Goal: Check status: Check status

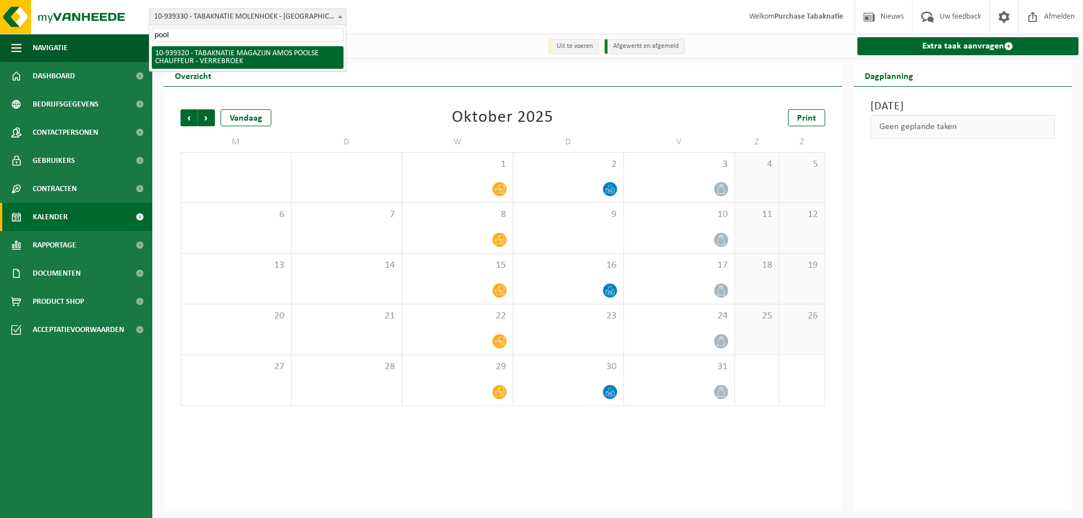
type input "pools"
select select "138347"
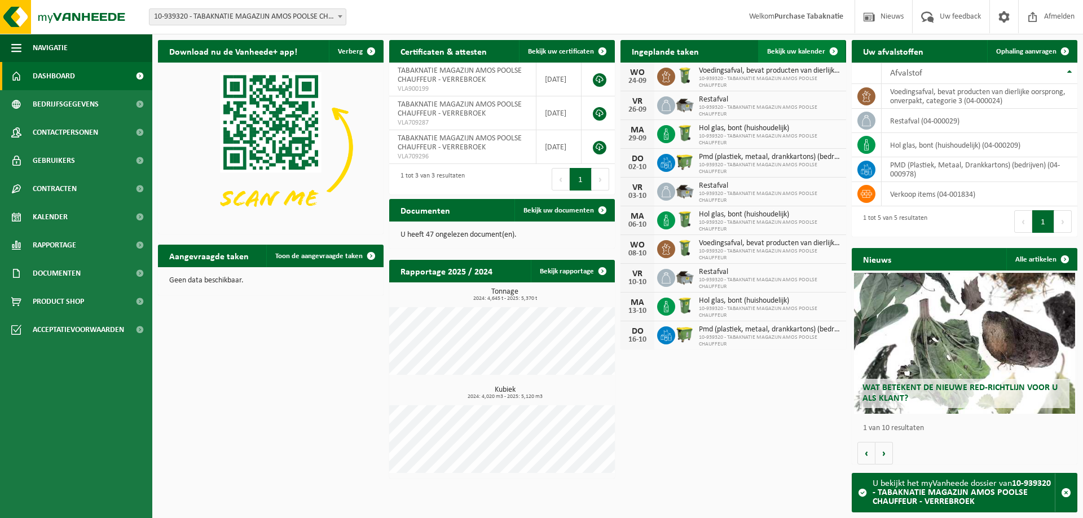
click at [784, 46] on link "Bekijk uw kalender" at bounding box center [801, 51] width 87 height 23
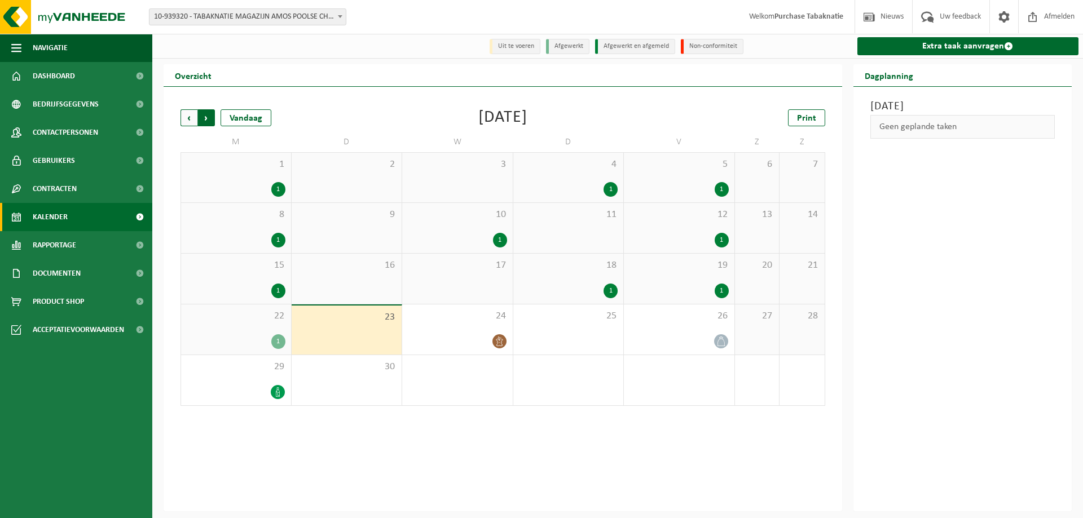
click at [186, 118] on span "Vorige" at bounding box center [188, 117] width 17 height 17
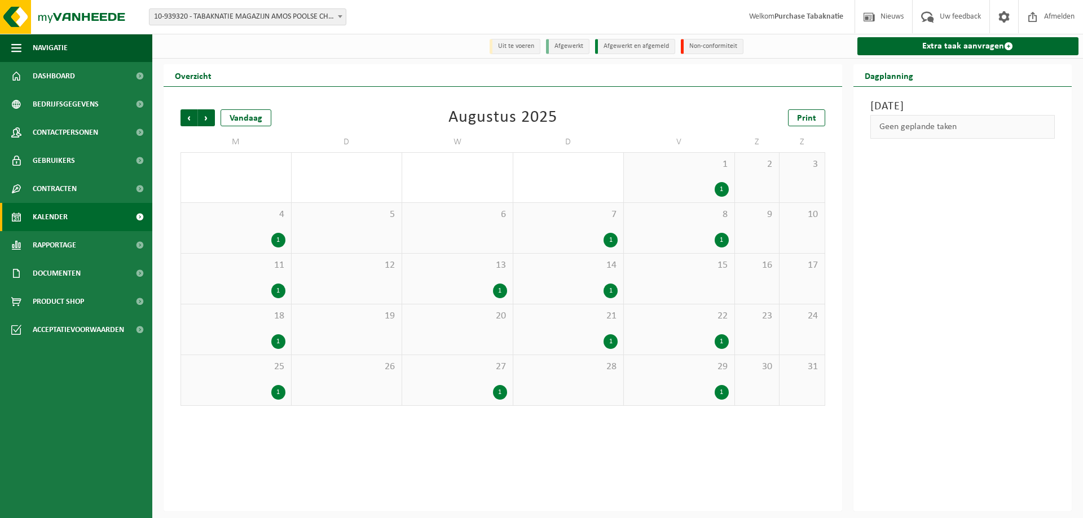
click at [417, 286] on div "1" at bounding box center [457, 291] width 99 height 15
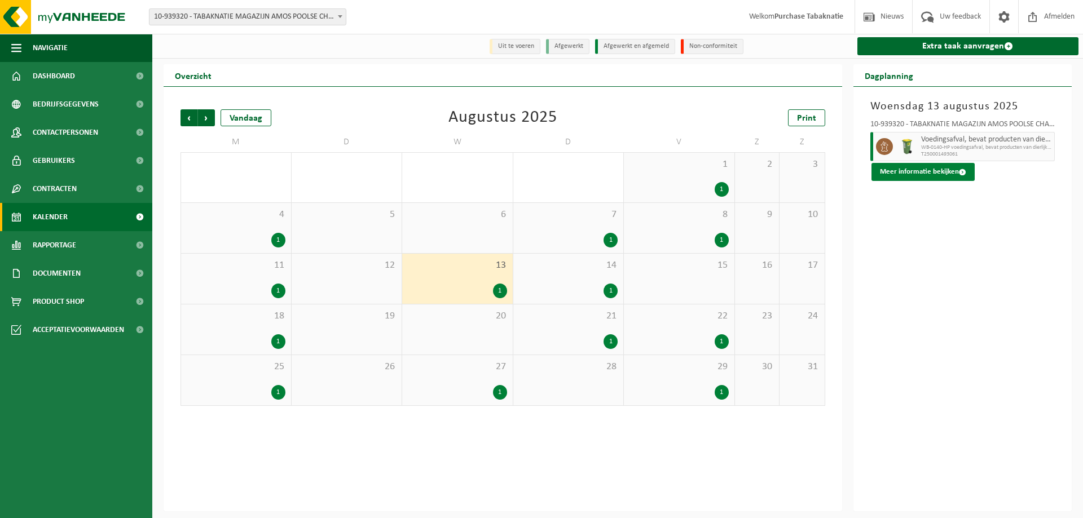
click at [948, 171] on button "Meer informatie bekijken" at bounding box center [922, 172] width 103 height 18
